Goal: Complete application form

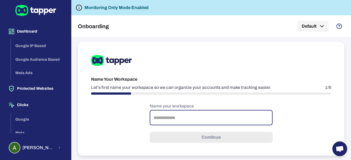
click at [181, 115] on input "text" at bounding box center [211, 117] width 123 height 15
click at [204, 117] on input "text" at bounding box center [211, 117] width 123 height 15
type input "**********"
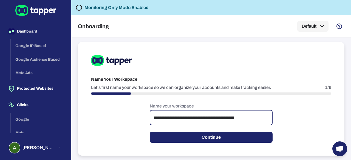
drag, startPoint x: 261, startPoint y: 117, endPoint x: 136, endPoint y: 107, distance: 125.1
click at [136, 107] on div "**********" at bounding box center [211, 99] width 266 height 114
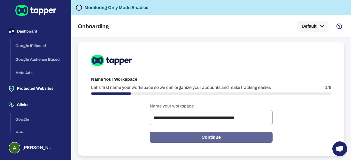
click at [208, 142] on button "Continue" at bounding box center [211, 137] width 123 height 11
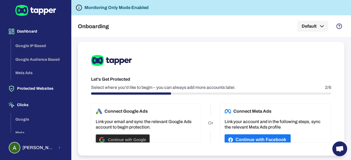
click at [140, 137] on div "Continue with Google" at bounding box center [122, 140] width 47 height 10
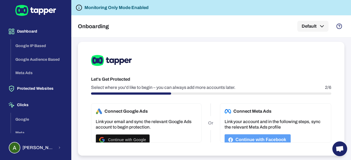
click at [252, 137] on button "Continue with Facebook" at bounding box center [257, 139] width 66 height 11
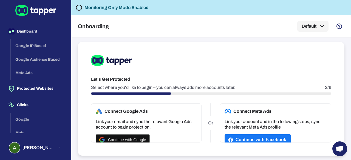
scroll to position [2, 0]
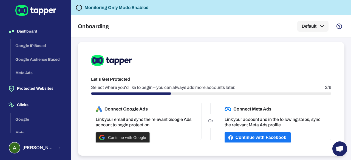
click at [140, 134] on div "Continue with Google" at bounding box center [122, 138] width 47 height 10
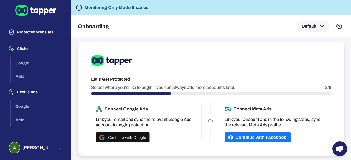
scroll to position [0, 0]
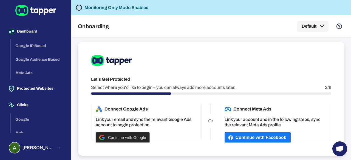
click at [138, 136] on span "Continue with Google" at bounding box center [127, 138] width 38 height 4
